Goal: Task Accomplishment & Management: Manage account settings

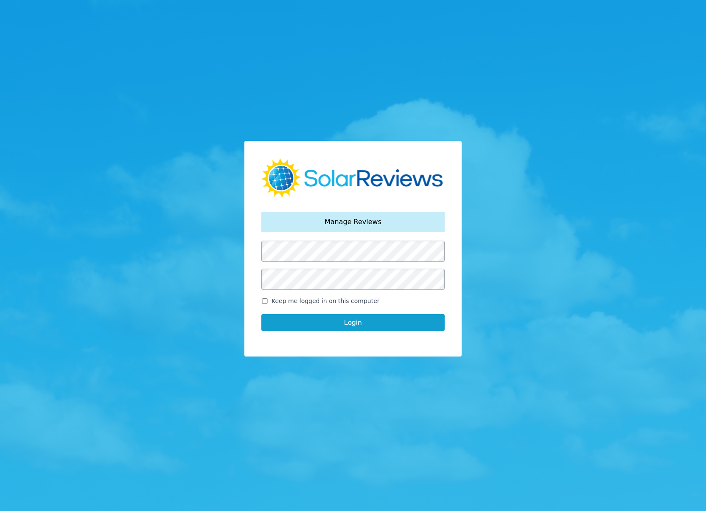
click at [341, 327] on button "Login" at bounding box center [352, 322] width 183 height 17
click at [349, 329] on button "Login" at bounding box center [352, 322] width 183 height 17
click at [366, 365] on div "Your password has been reset. Manage Reviews Keep me logged in on this computer…" at bounding box center [352, 255] width 217 height 229
click at [343, 327] on button "Login" at bounding box center [352, 322] width 183 height 17
click at [349, 324] on button "Login" at bounding box center [352, 322] width 183 height 17
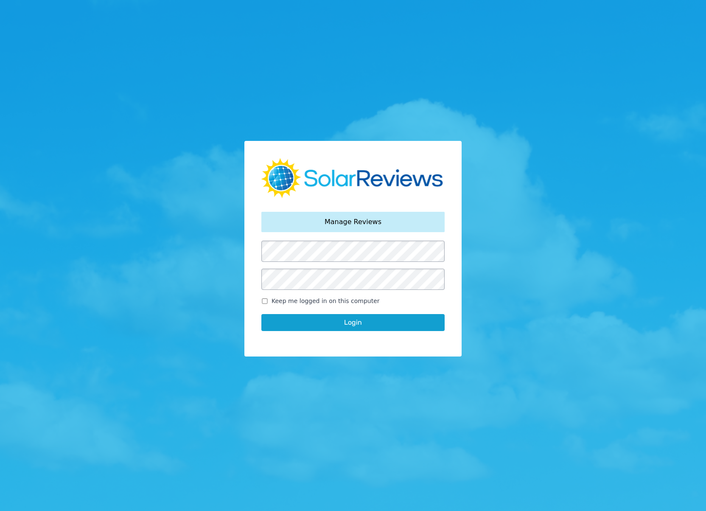
click at [354, 322] on button "Login" at bounding box center [352, 322] width 183 height 17
click at [261, 314] on button "Login" at bounding box center [352, 322] width 183 height 17
click at [201, 264] on div "Your password has been reset. Manage Reviews Keep me logged in on this computer…" at bounding box center [353, 255] width 706 height 511
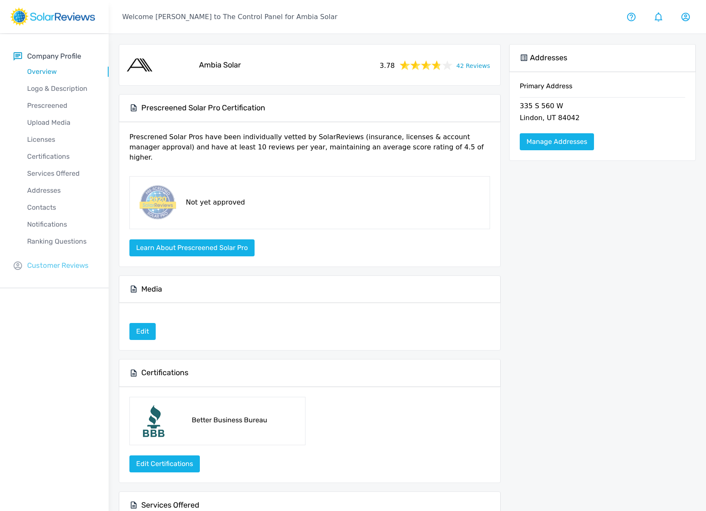
click at [40, 263] on p "Customer Reviews" at bounding box center [57, 265] width 61 height 11
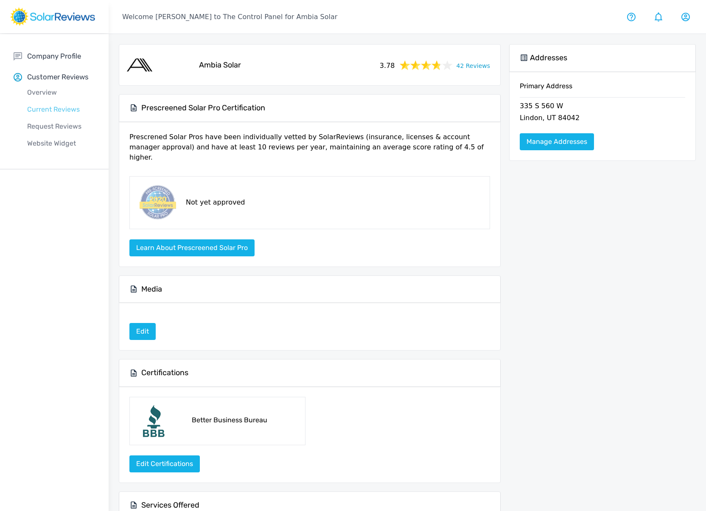
click at [46, 108] on p "Current Reviews" at bounding box center [61, 109] width 95 height 10
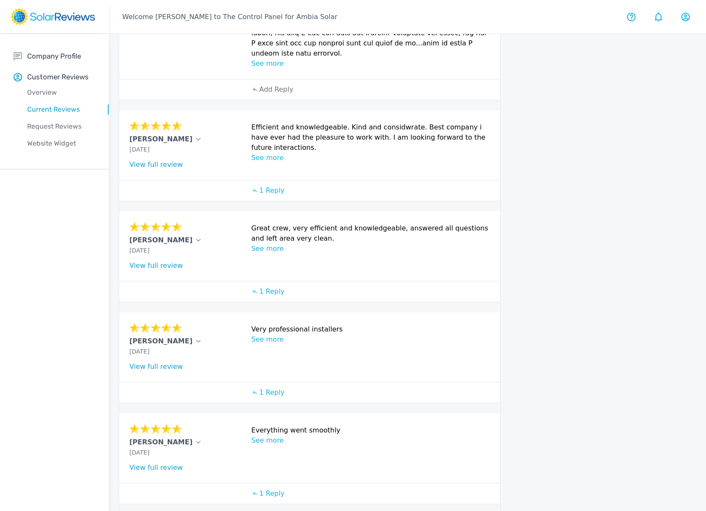
scroll to position [282, 0]
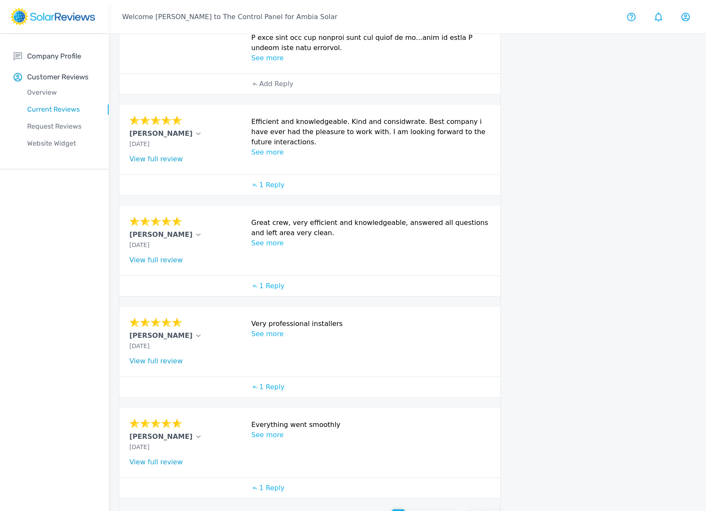
click at [415, 510] on p "2" at bounding box center [415, 515] width 4 height 10
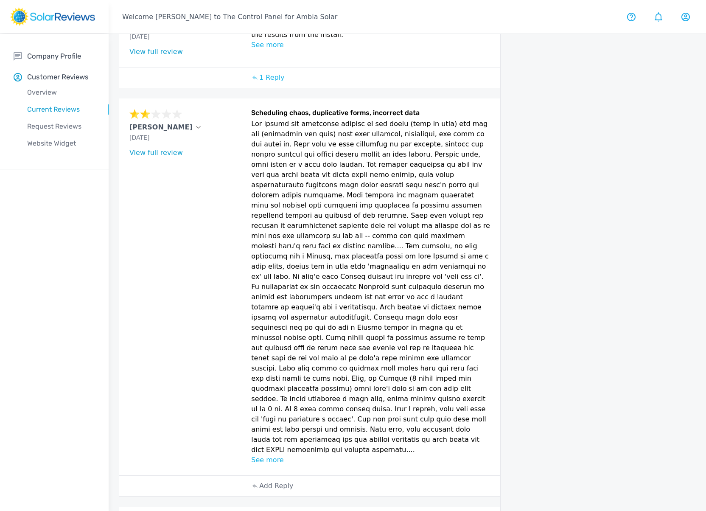
scroll to position [417, 0]
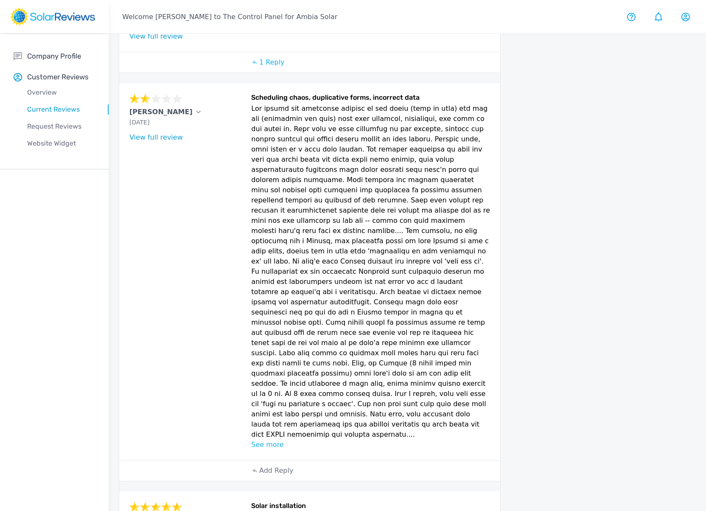
click at [308, 377] on p at bounding box center [370, 271] width 239 height 336
drag, startPoint x: 290, startPoint y: 383, endPoint x: 252, endPoint y: 90, distance: 295.5
click at [252, 103] on p at bounding box center [370, 271] width 239 height 336
copy p "The person who initially stopped by our house (door to door) and the rep (evalu…"
click at [162, 133] on link "View full review" at bounding box center [155, 137] width 53 height 8
